Goal: Task Accomplishment & Management: Complete application form

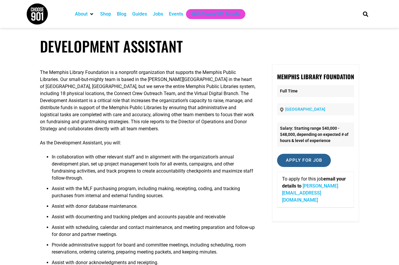
click at [284, 161] on input "Apply for job" at bounding box center [304, 160] width 54 height 13
click at [292, 161] on input "Apply for job" at bounding box center [304, 160] width 54 height 13
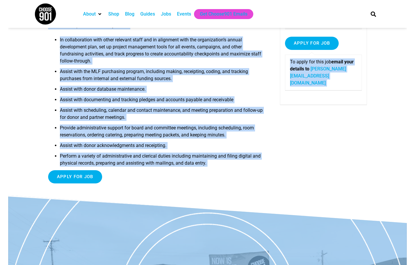
scroll to position [127, 0]
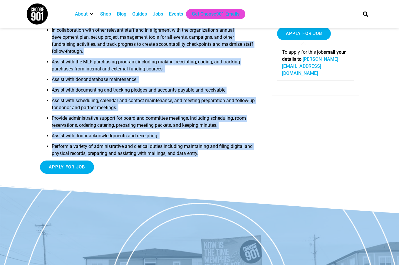
drag, startPoint x: 40, startPoint y: 74, endPoint x: 237, endPoint y: 156, distance: 213.9
click at [237, 156] on div "The Memphis Library Foundation is a nonprofit organization that supports the Me…" at bounding box center [148, 57] width 216 height 241
copy div "Lor Ipsumdo Sitamet Consectetu ad e seddoeius temporincidi utla etdolore mag Al…"
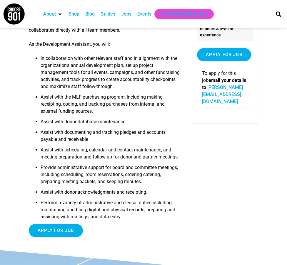
click at [120, 131] on li "Assist with documenting and tracking pledges and accounts payable and receivable" at bounding box center [111, 138] width 140 height 18
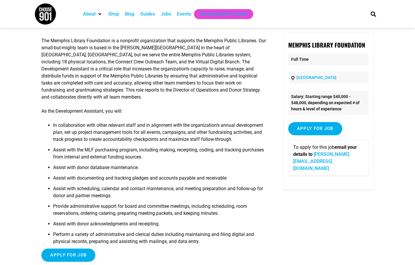
scroll to position [0, 0]
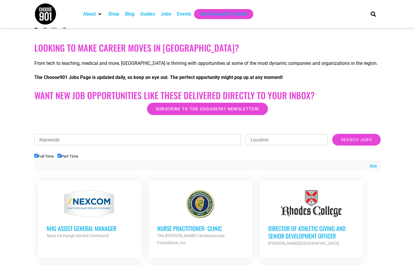
scroll to position [67, 0]
